Goal: Information Seeking & Learning: Learn about a topic

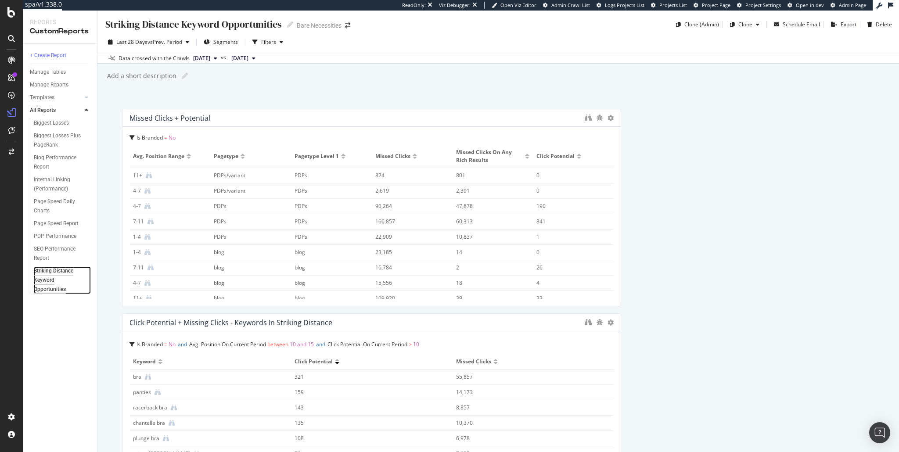
click at [42, 276] on div "Striking Distance Keyword Opportunities" at bounding box center [60, 281] width 52 height 28
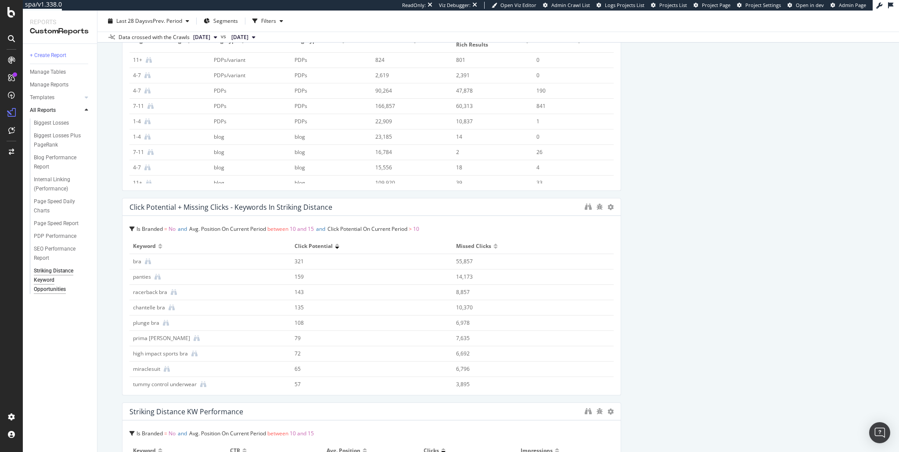
scroll to position [116, 0]
